Goal: Find specific page/section: Find specific page/section

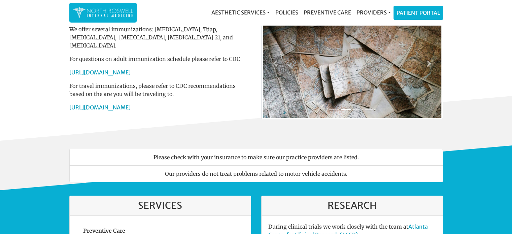
scroll to position [34, 0]
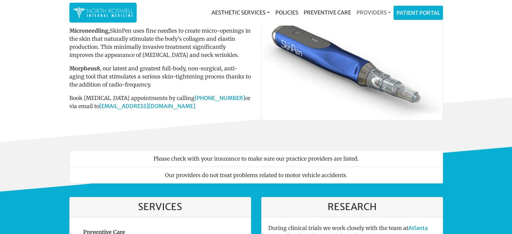
click at [368, 13] on link "Providers" at bounding box center [373, 12] width 40 height 13
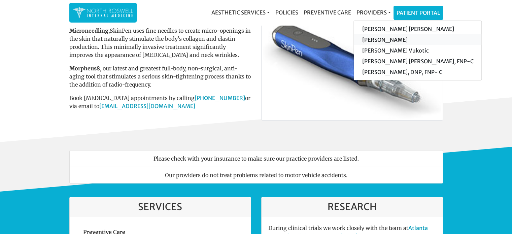
click at [383, 39] on link "[PERSON_NAME]" at bounding box center [416, 39] width 127 height 11
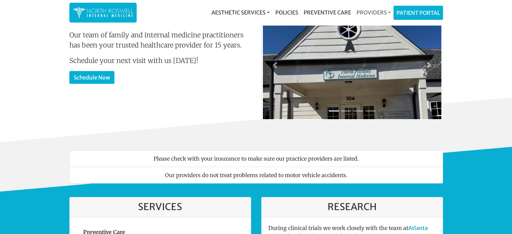
click at [372, 13] on link "Providers" at bounding box center [373, 12] width 40 height 13
